Goal: Information Seeking & Learning: Learn about a topic

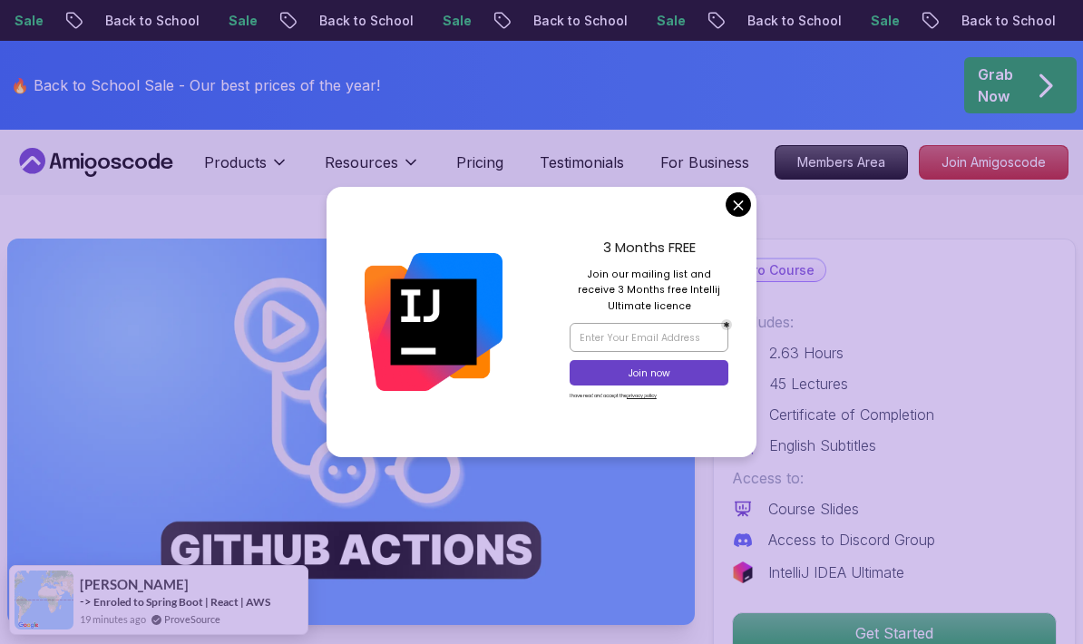
click at [756, 237] on div "3 Months FREE Join our mailing list and receive 3 Months free Intellij Ultimate…" at bounding box center [649, 322] width 215 height 271
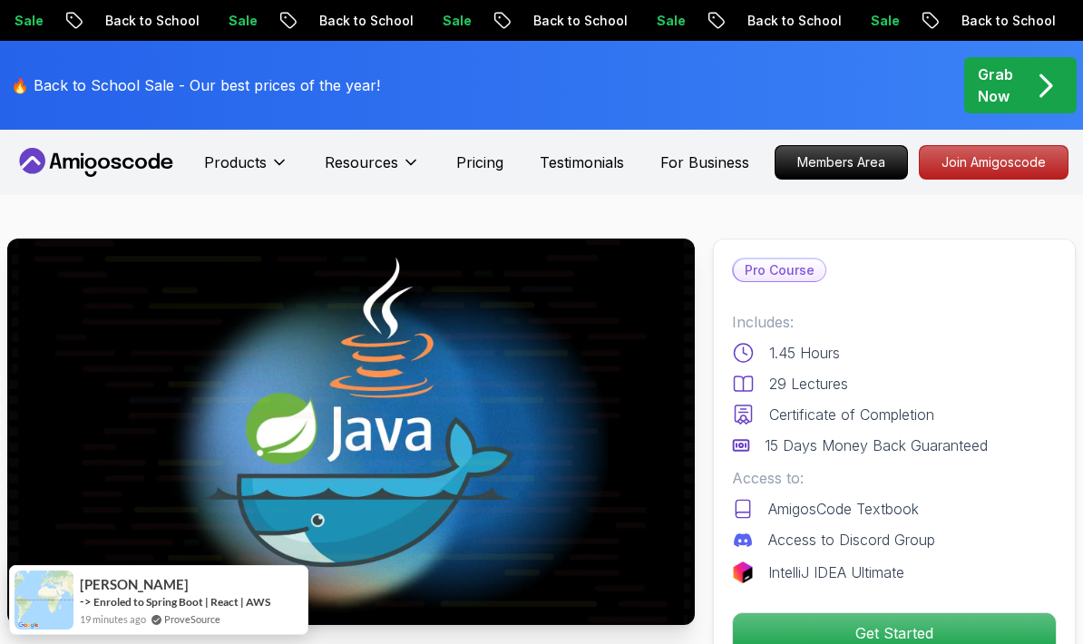
click at [746, 244] on div "Pro Course Includes: 1.45 Hours 29 Lectures Certificate of Completion 15 Days M…" at bounding box center [894, 456] width 363 height 435
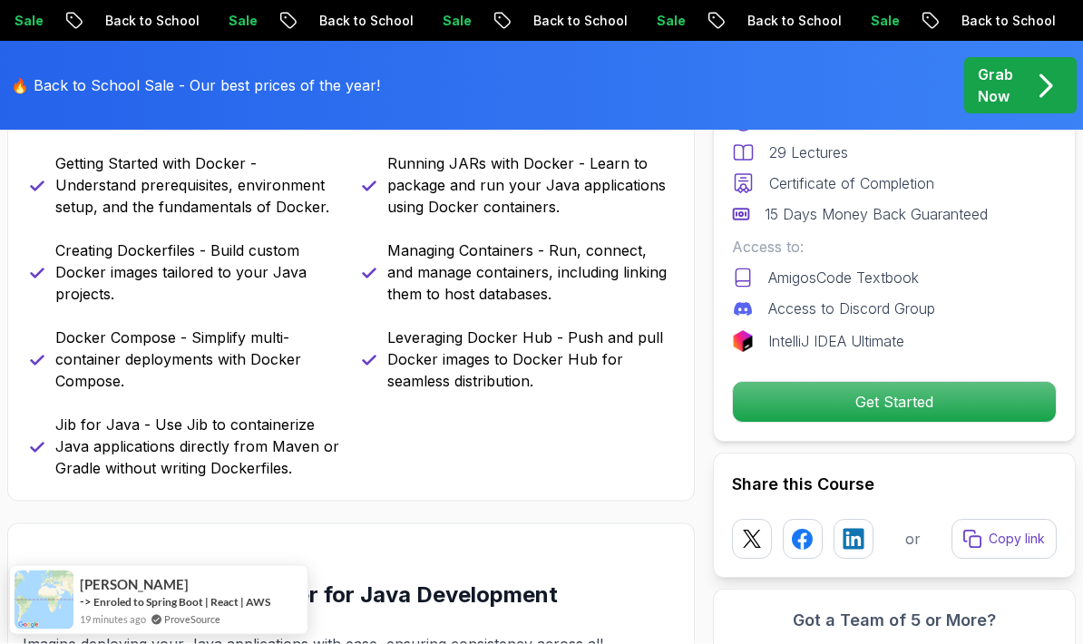
scroll to position [814, 0]
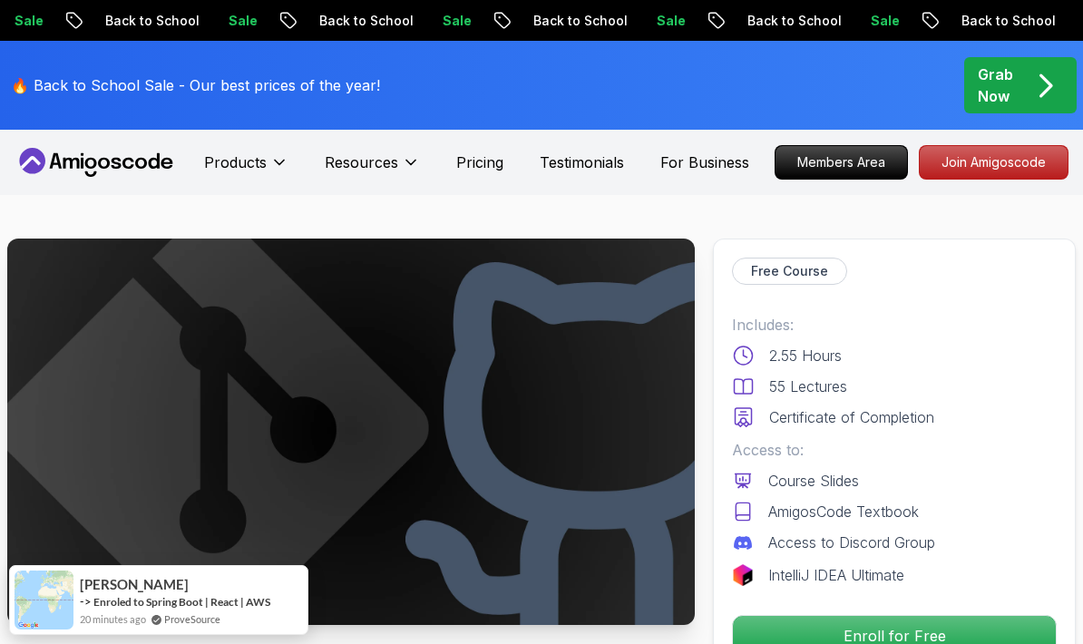
click at [747, 245] on div "Free Course Includes: 2.55 Hours 55 Lectures Certificate of Completion Access t…" at bounding box center [894, 457] width 363 height 437
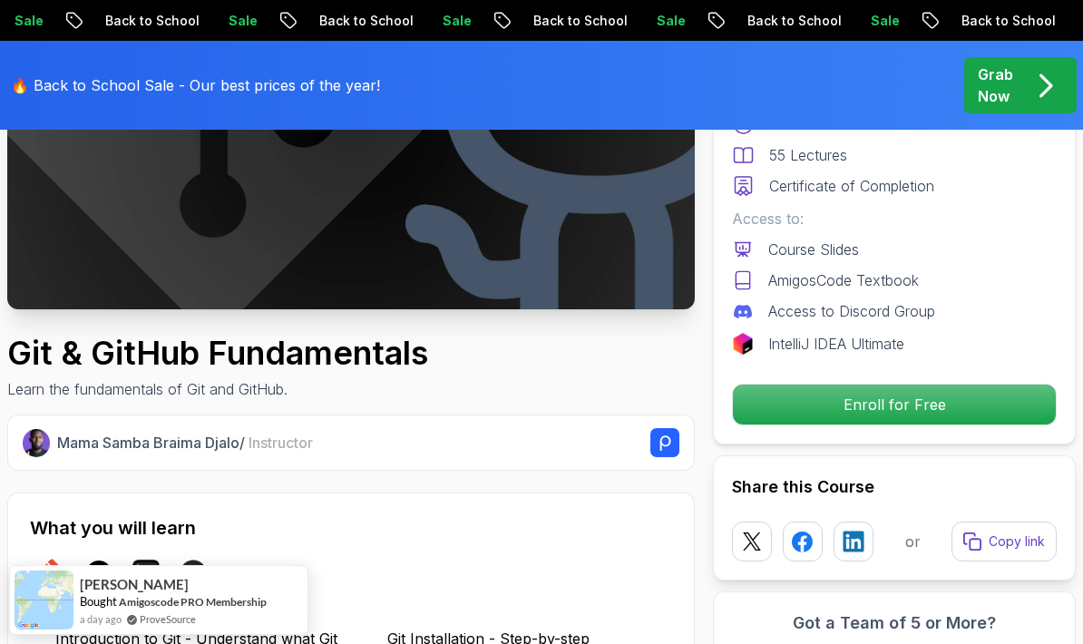
scroll to position [312, 0]
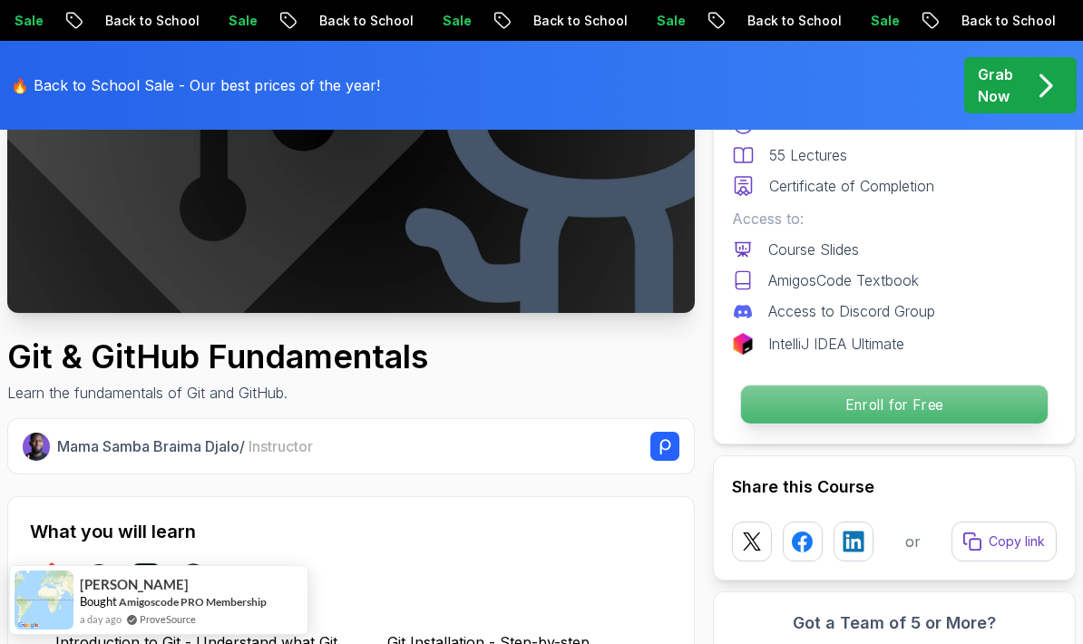
click at [968, 401] on p "Enroll for Free" at bounding box center [894, 405] width 307 height 38
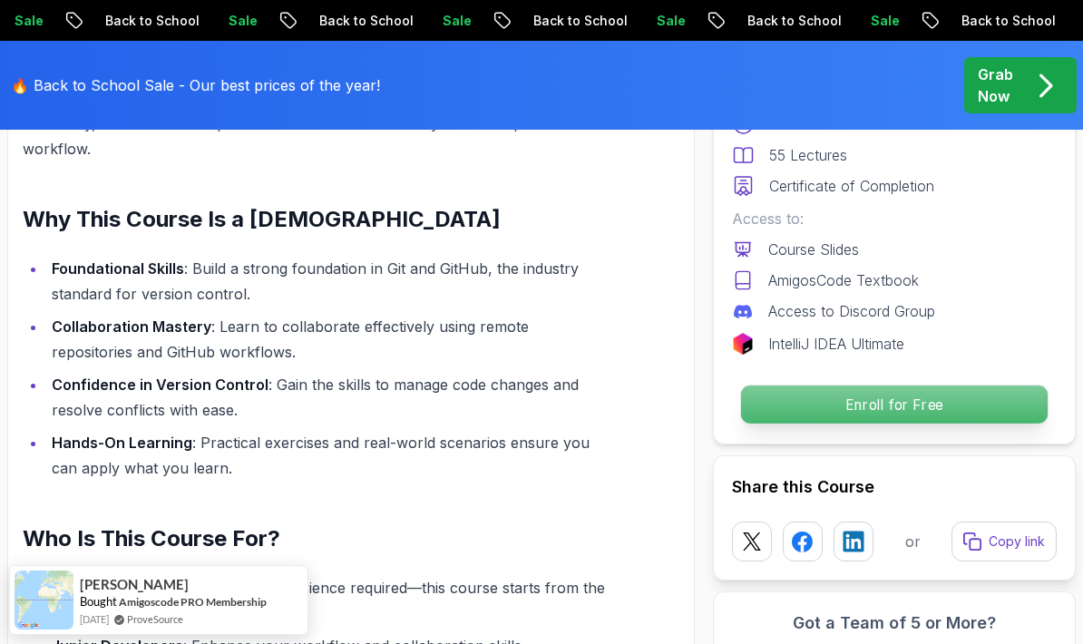
scroll to position [1327, 0]
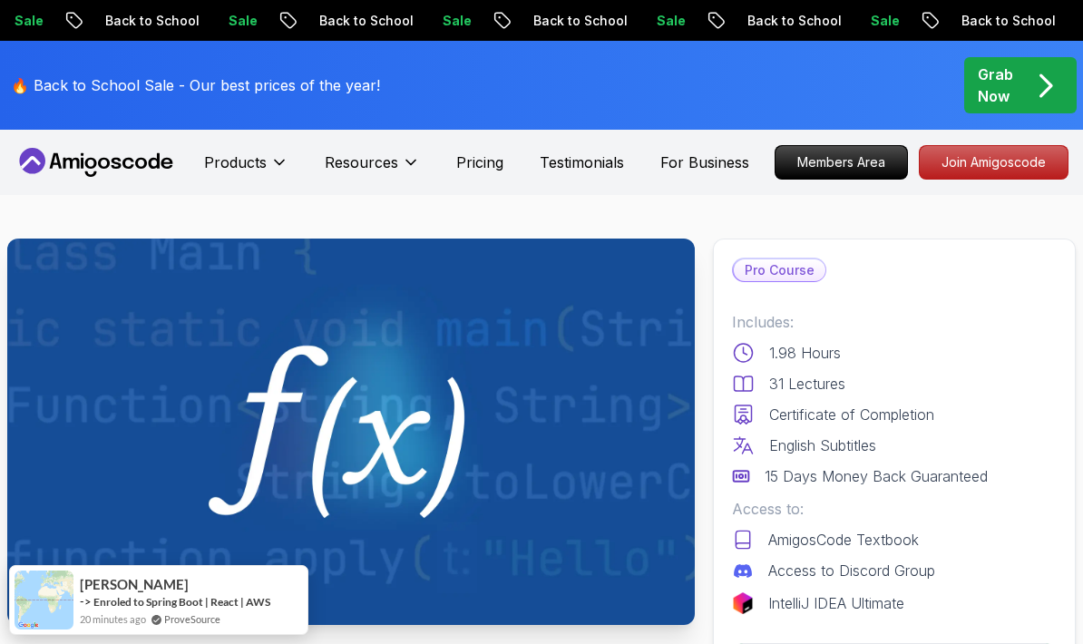
click at [743, 243] on div "Pro Course Includes: 1.98 Hours 31 Lectures Certificate of Completion English S…" at bounding box center [894, 471] width 363 height 465
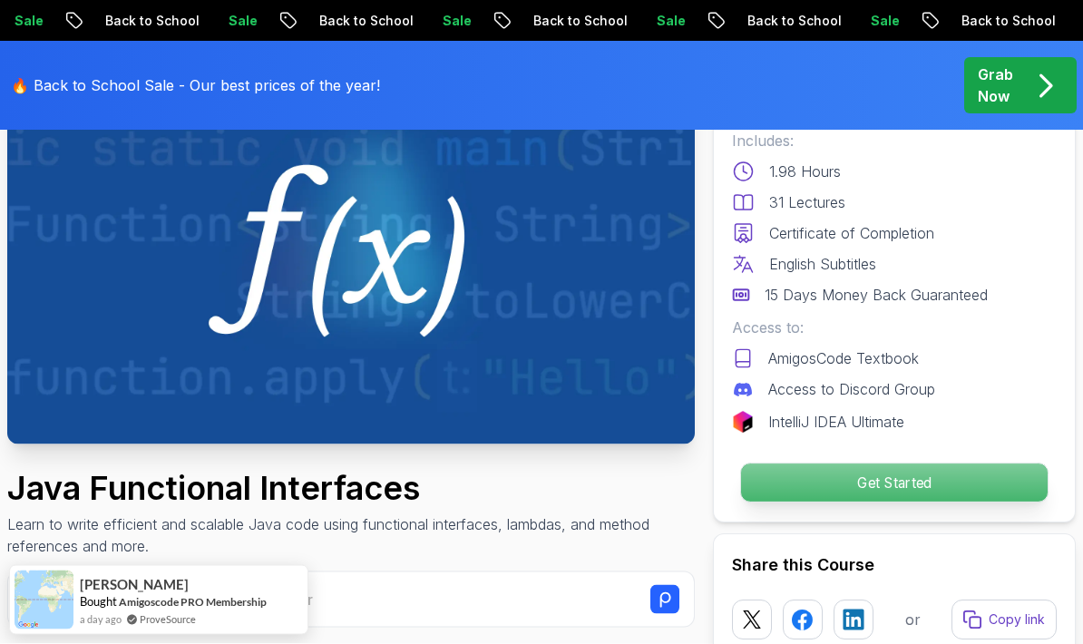
click at [786, 473] on p "Get Started" at bounding box center [894, 483] width 307 height 38
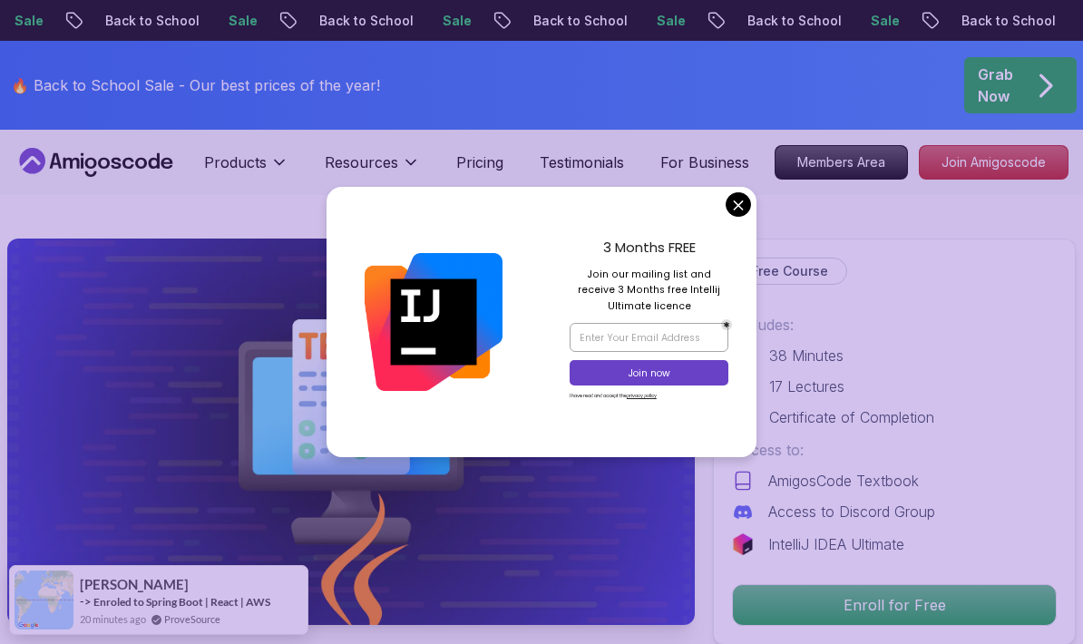
click at [757, 228] on div "3 Months FREE Join our mailing list and receive 3 Months free Intellij Ultimate…" at bounding box center [649, 322] width 215 height 271
click at [756, 227] on div "3 Months FREE Join our mailing list and receive 3 Months free Intellij Ultimate…" at bounding box center [649, 322] width 215 height 271
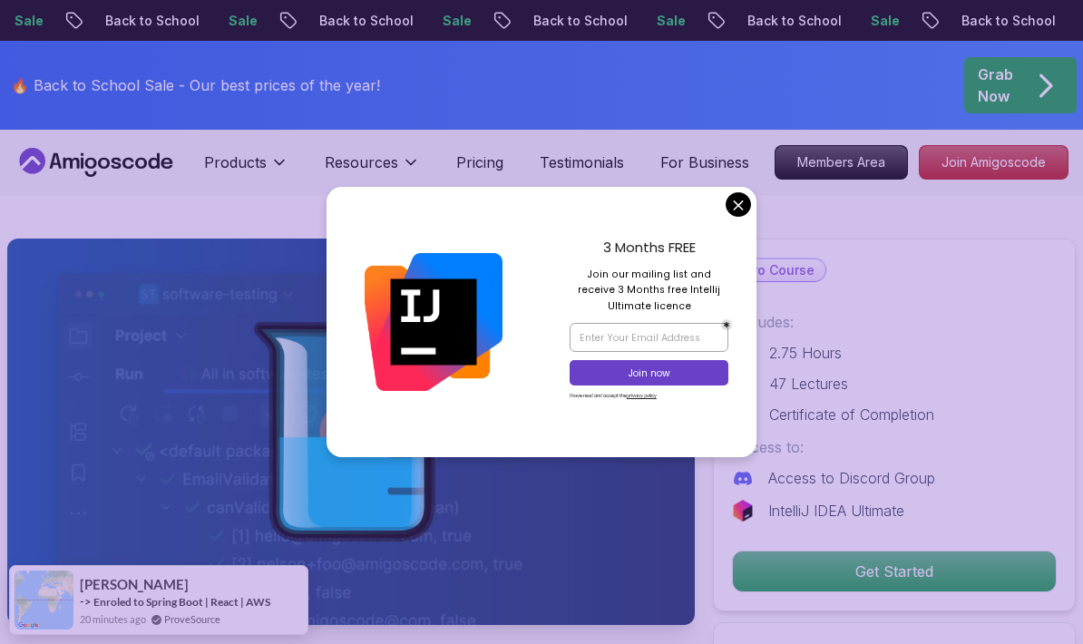
click at [751, 225] on div "3 Months FREE Join our mailing list and receive 3 Months free Intellij Ultimate…" at bounding box center [649, 322] width 215 height 271
click at [723, 230] on div "3 Months FREE Join our mailing list and receive 3 Months free Intellij Ultimate…" at bounding box center [649, 322] width 215 height 271
click at [739, 227] on div "3 Months FREE Join our mailing list and receive 3 Months free Intellij Ultimate…" at bounding box center [649, 322] width 215 height 271
